Goal: Transaction & Acquisition: Purchase product/service

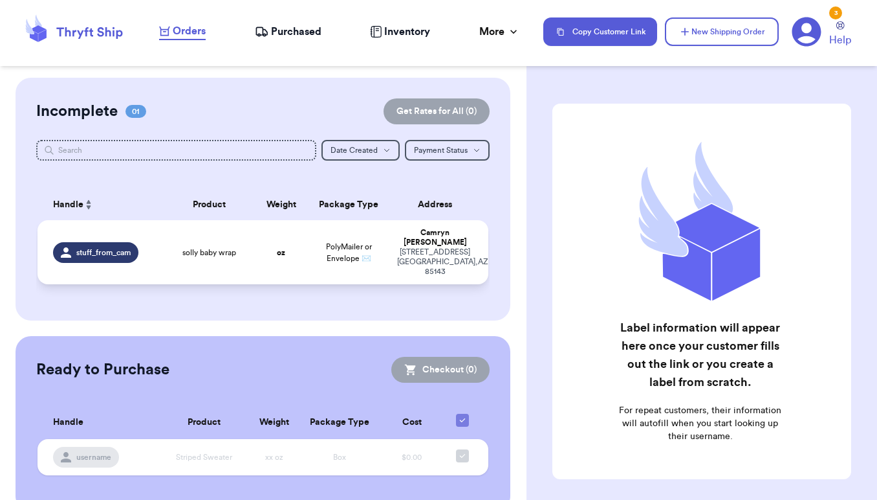
click at [306, 252] on td "oz" at bounding box center [281, 252] width 54 height 64
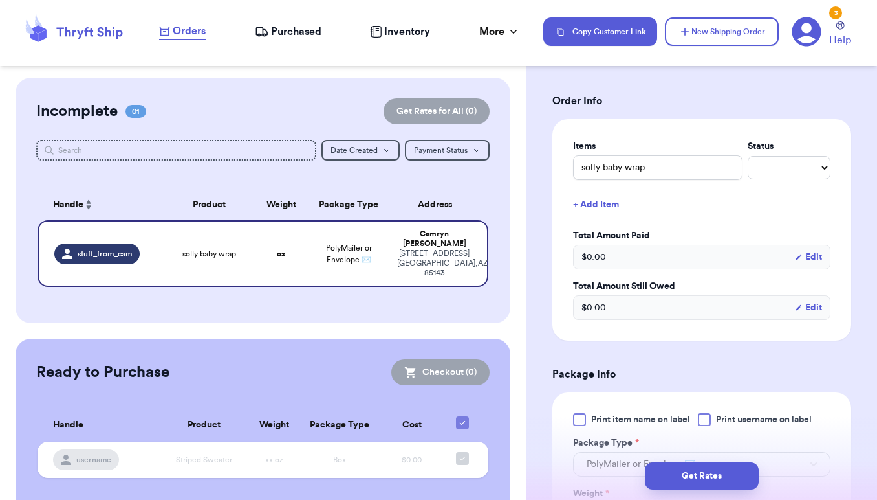
scroll to position [259, 0]
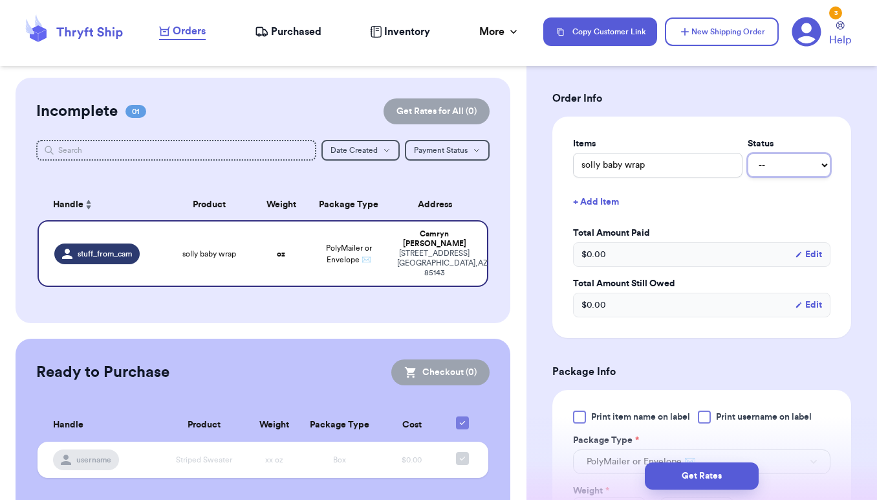
select select "paid"
click at [758, 197] on button "+ Add Item" at bounding box center [702, 202] width 268 height 28
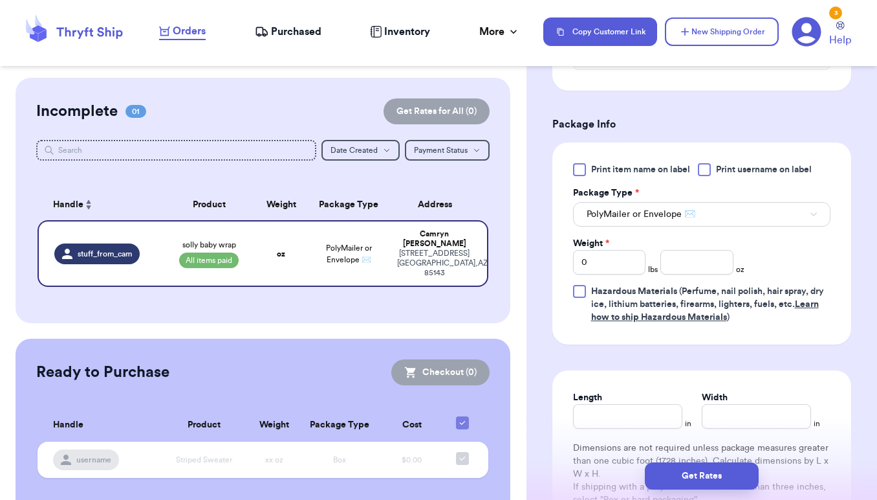
scroll to position [575, 0]
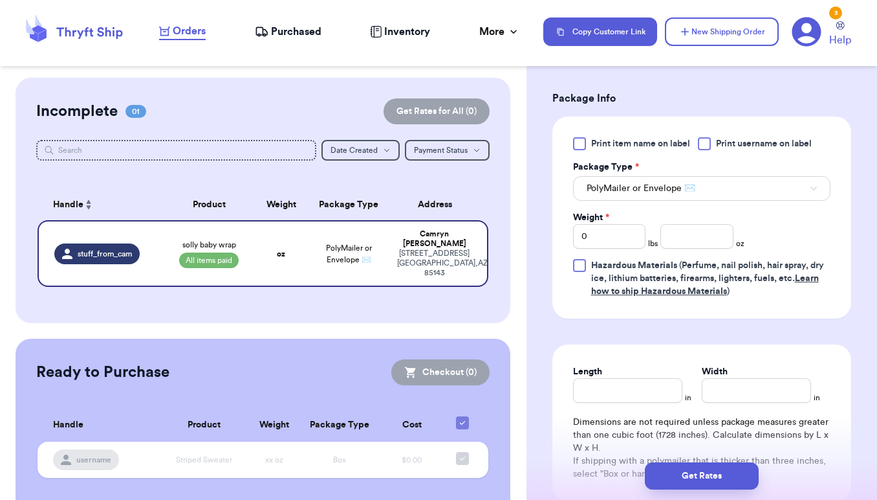
click at [612, 251] on div "Print item name on label Print username on label Package Type * PolyMailer or E…" at bounding box center [702, 217] width 258 height 160
click at [704, 248] on input "number" at bounding box center [697, 236] width 73 height 25
type input "12.5"
click at [793, 235] on div "Print item name on label Print username on label Package Type * PolyMailer or E…" at bounding box center [702, 217] width 258 height 160
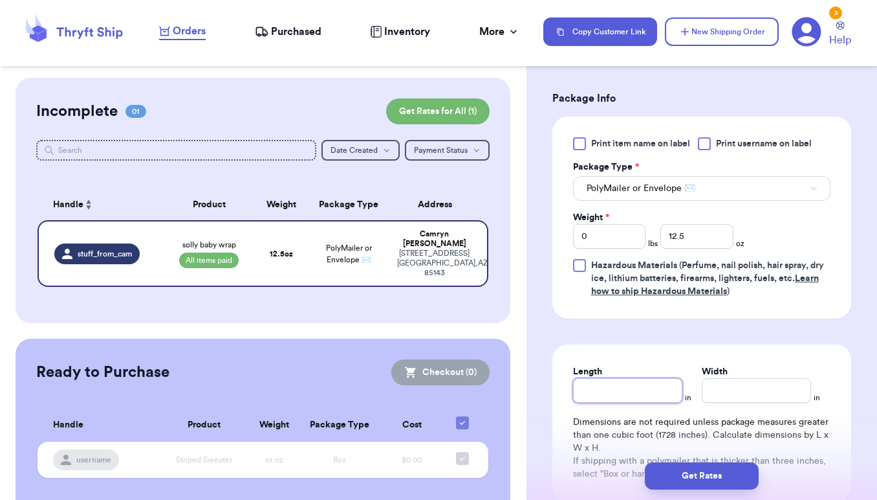
click at [600, 393] on input "Length" at bounding box center [627, 390] width 109 height 25
type input "10"
click at [782, 394] on input "Width *" at bounding box center [756, 390] width 109 height 25
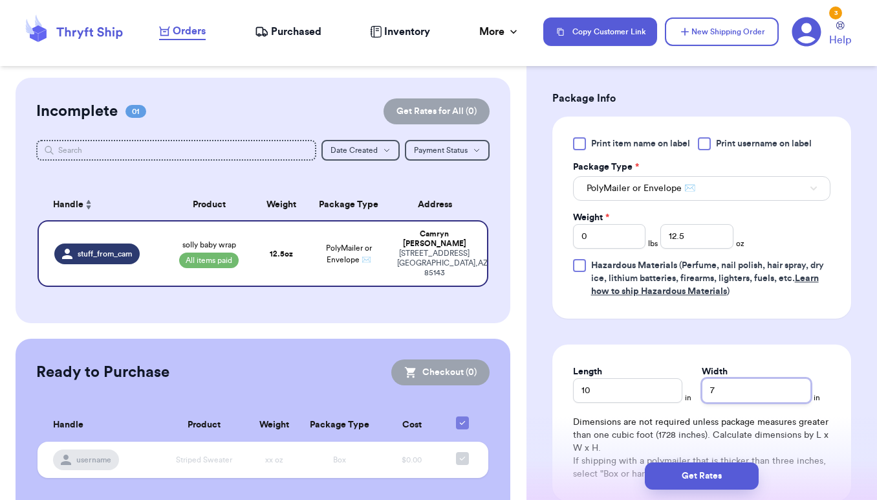
type input "7"
click at [701, 351] on div "Length 10 in Width 7 in Dimensions are not required unless package measures gre…" at bounding box center [702, 422] width 299 height 157
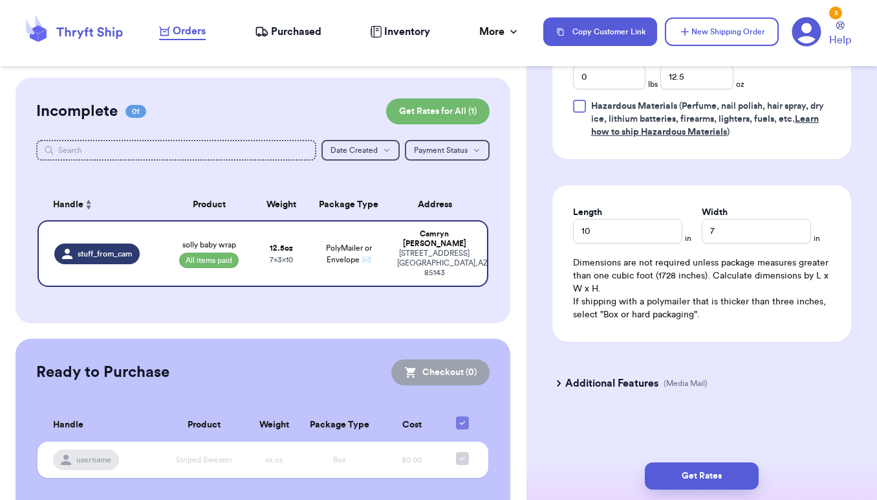
scroll to position [0, 0]
click at [698, 475] on button "Get Rates" at bounding box center [702, 475] width 114 height 27
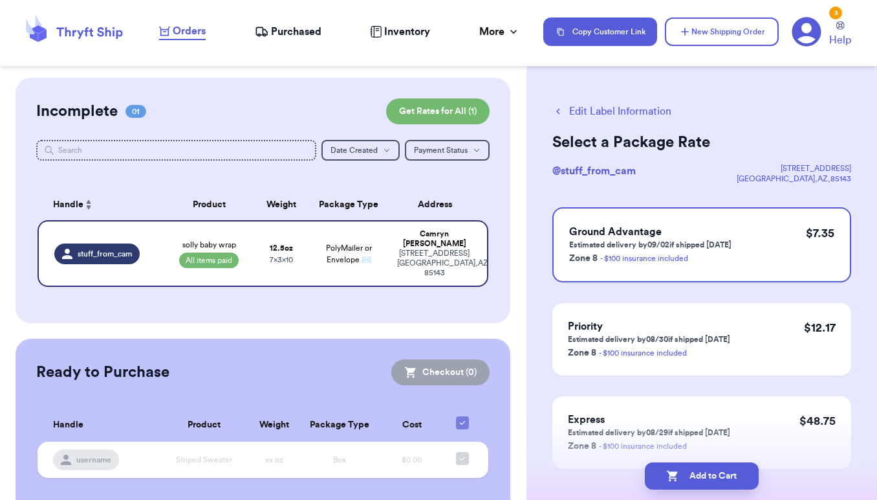
click at [557, 110] on icon "button" at bounding box center [559, 111] width 12 height 12
select select "paid"
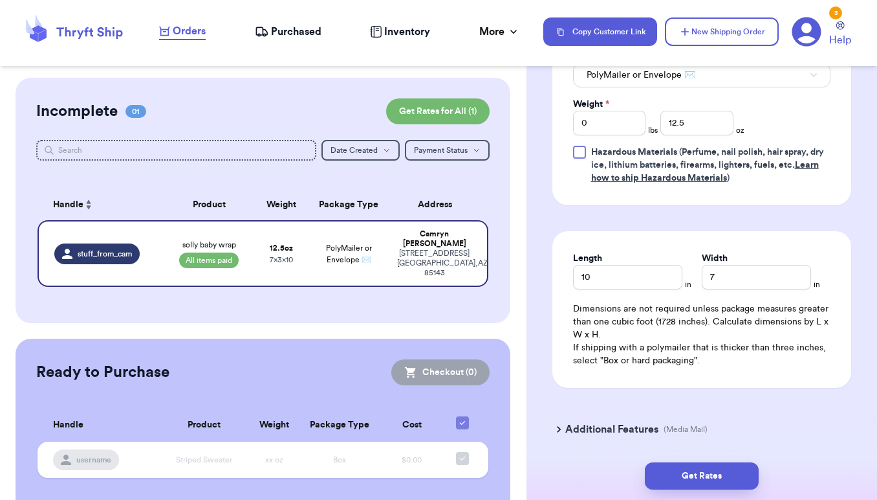
scroll to position [678, 0]
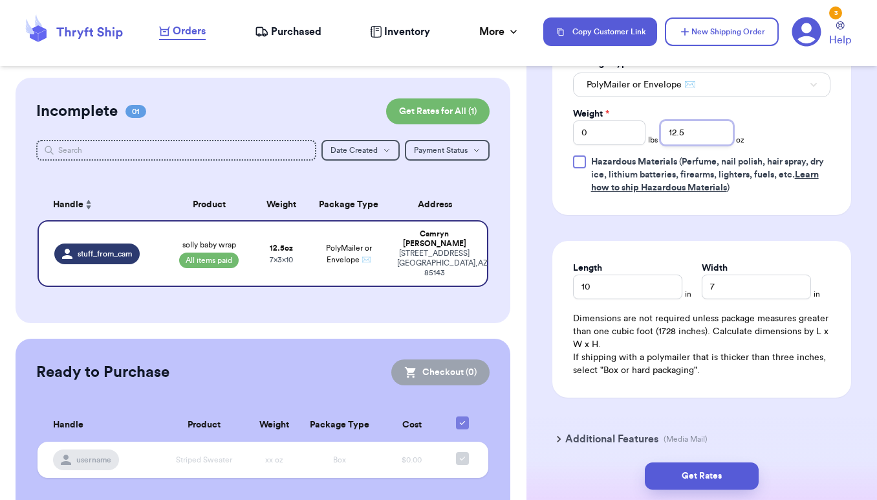
click at [711, 127] on input "12.5" at bounding box center [697, 132] width 73 height 25
click at [709, 136] on input "12.5" at bounding box center [697, 132] width 73 height 25
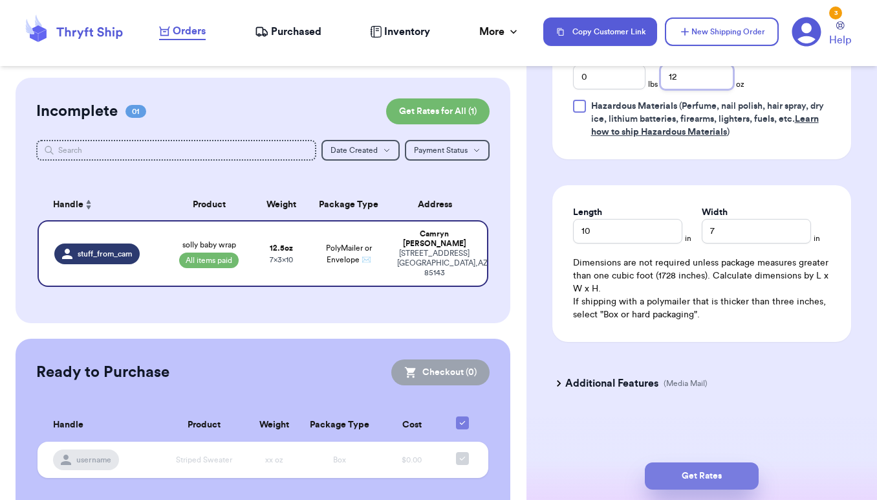
scroll to position [736, 0]
type input "12"
click at [563, 384] on icon at bounding box center [559, 383] width 13 height 13
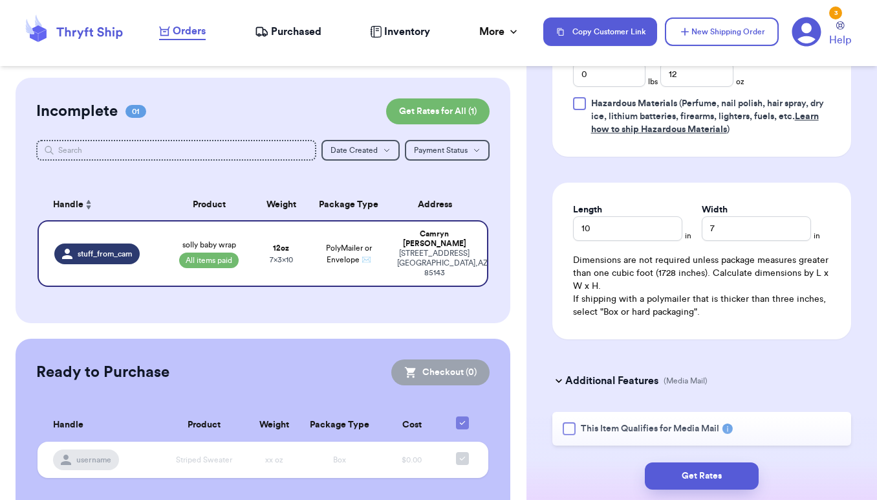
click at [563, 384] on icon at bounding box center [559, 380] width 13 height 13
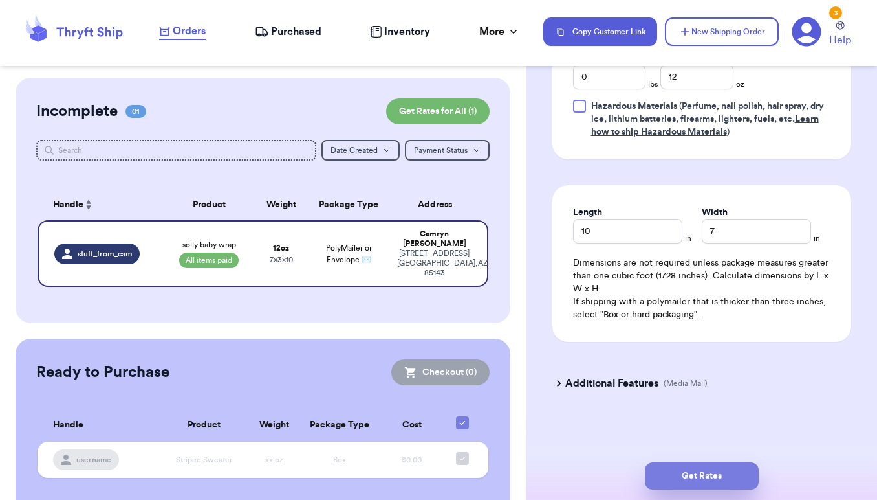
click at [704, 473] on button "Get Rates" at bounding box center [702, 475] width 114 height 27
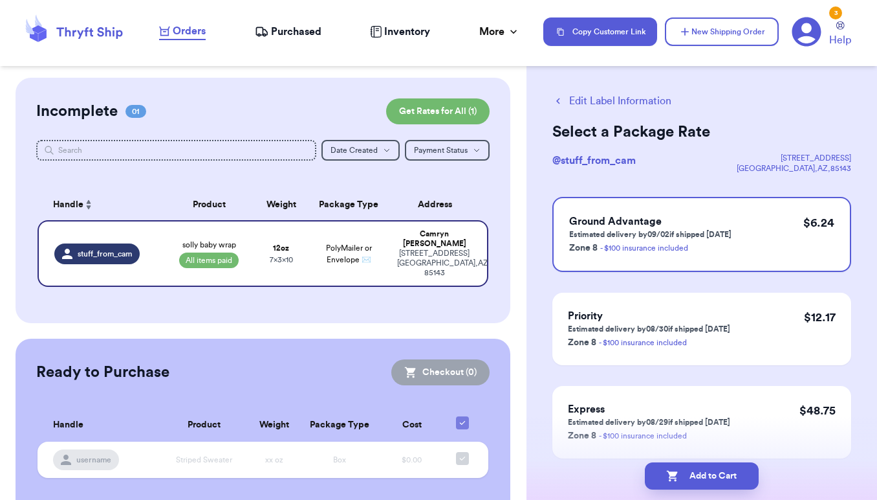
scroll to position [13, 0]
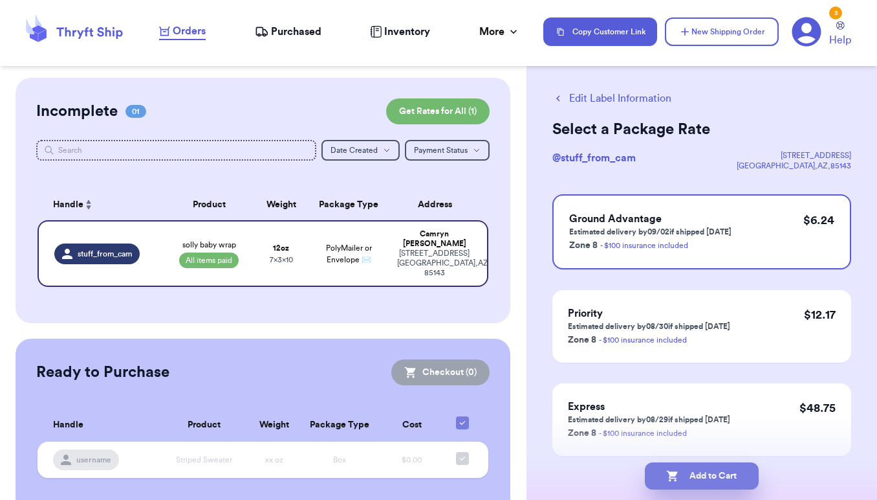
click at [717, 474] on button "Add to Cart" at bounding box center [702, 475] width 114 height 27
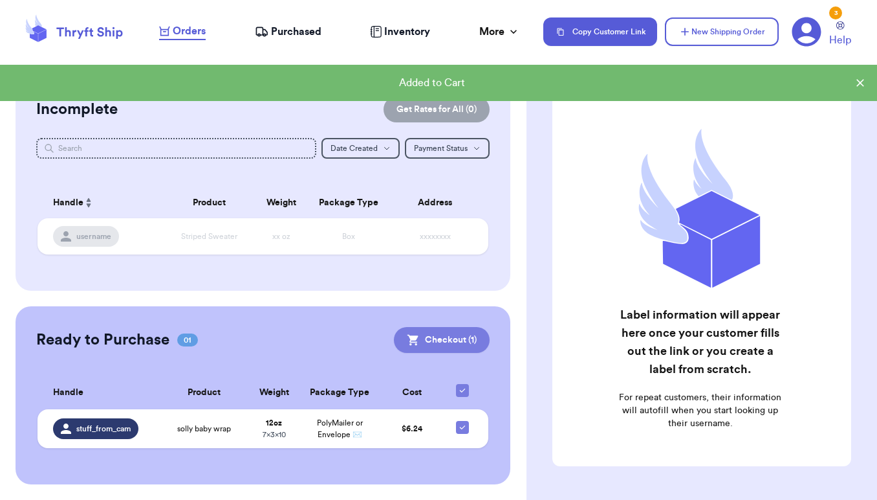
scroll to position [1, 0]
click at [430, 340] on button "Checkout ( 1 )" at bounding box center [442, 340] width 96 height 26
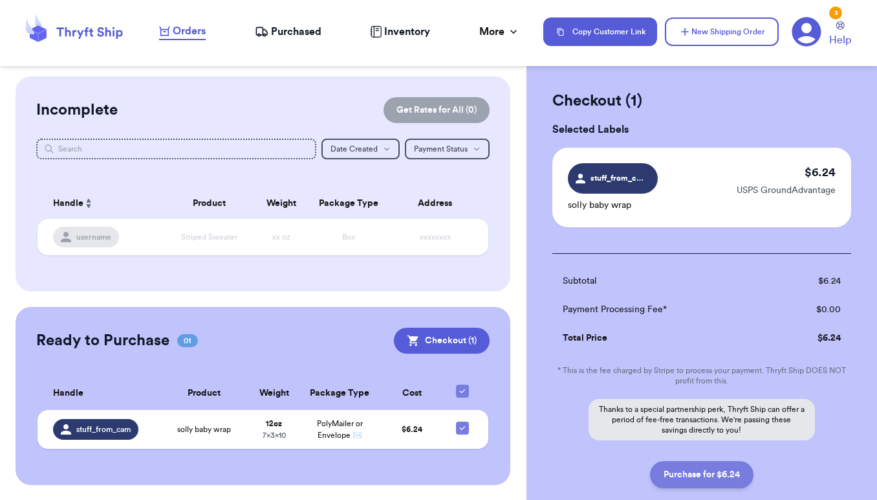
click at [709, 479] on button "Purchase for $6.24" at bounding box center [702, 474] width 104 height 27
checkbox input "false"
checkbox input "true"
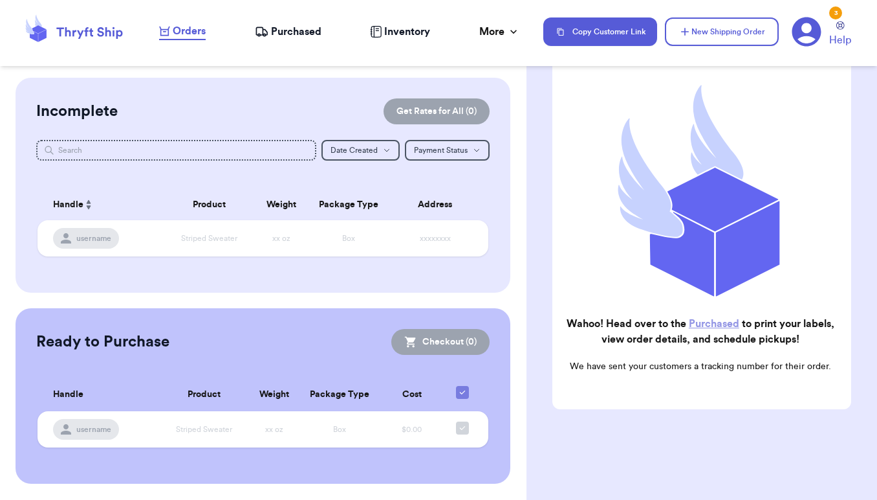
scroll to position [115, 0]
click at [305, 30] on span "Purchased" at bounding box center [296, 32] width 50 height 16
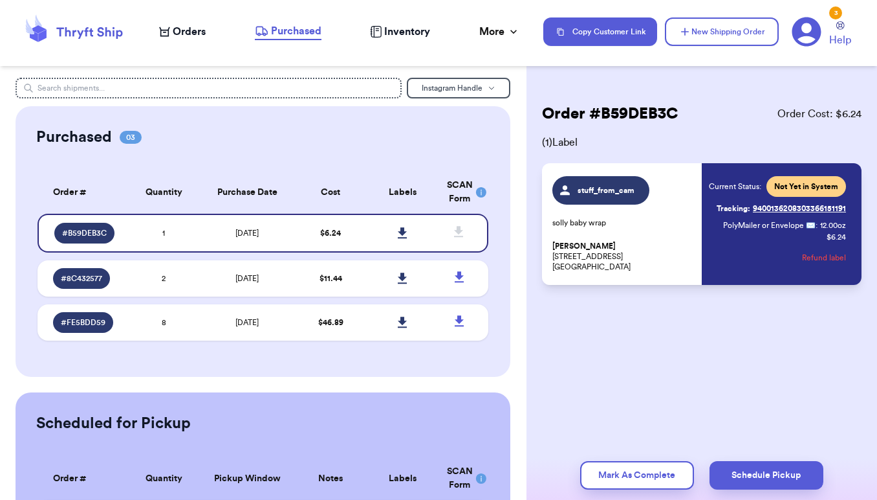
click at [795, 208] on link "Tracking: 9400136208303366151191" at bounding box center [781, 208] width 129 height 21
click at [402, 239] on icon at bounding box center [403, 233] width 10 height 12
click at [206, 331] on td "[DATE]" at bounding box center [247, 322] width 94 height 36
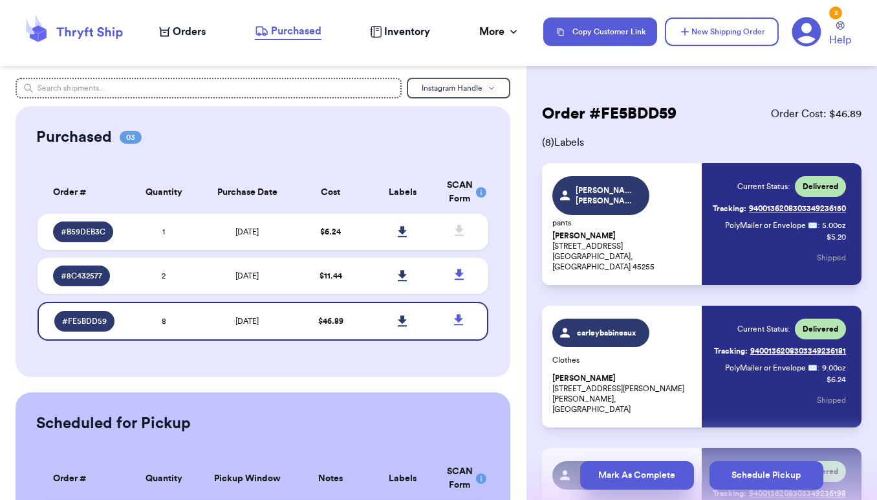
click at [638, 472] on button "Mark As Complete" at bounding box center [637, 475] width 114 height 28
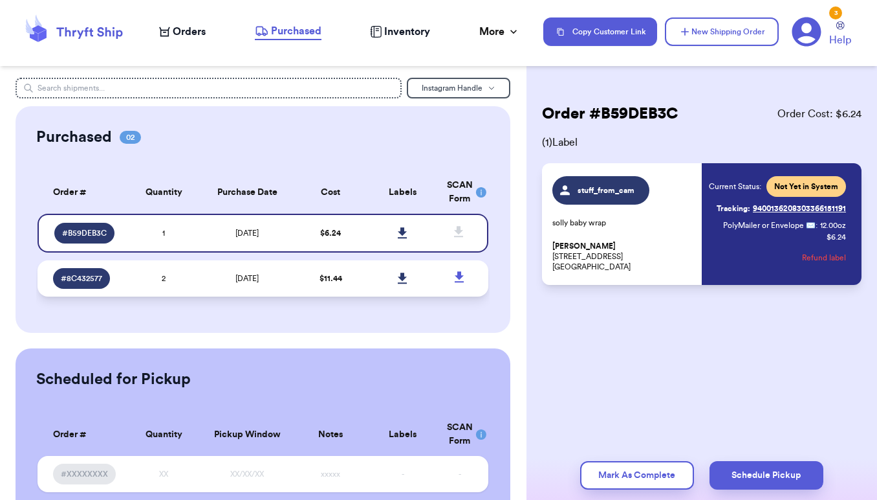
click at [276, 292] on td "[DATE]" at bounding box center [247, 278] width 94 height 36
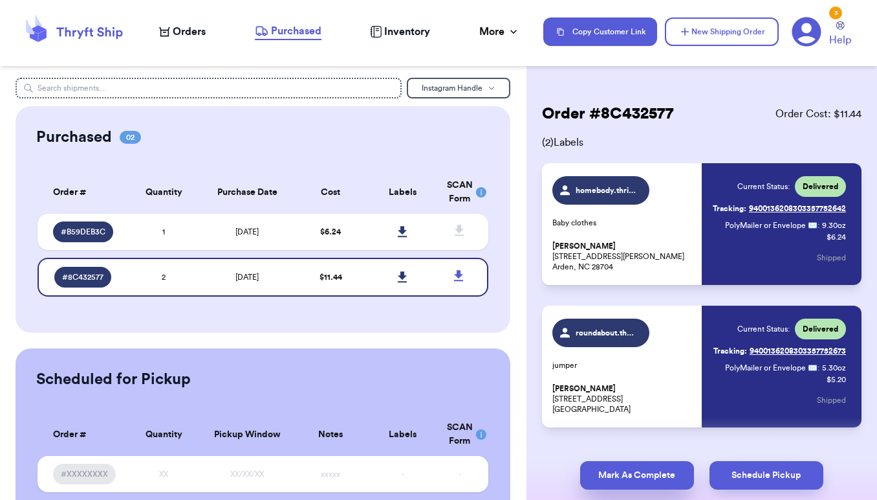
click at [640, 476] on button "Mark As Complete" at bounding box center [637, 475] width 114 height 28
